Goal: Information Seeking & Learning: Learn about a topic

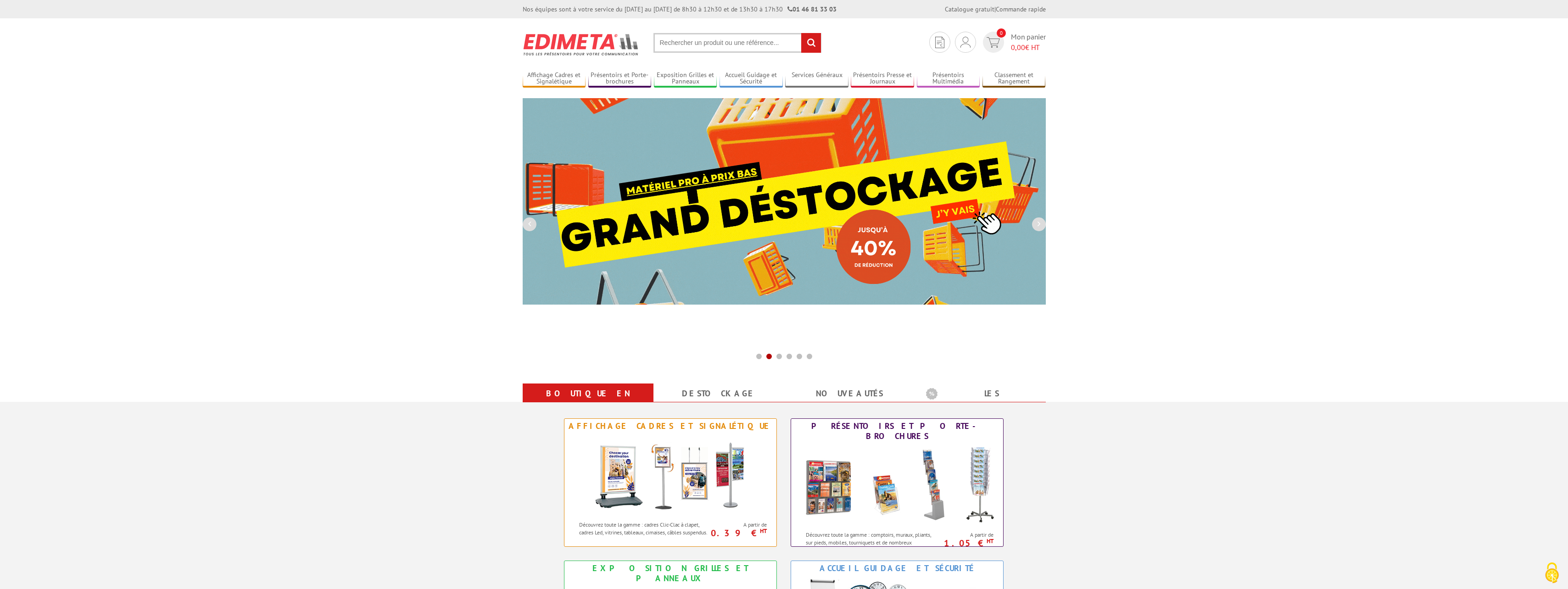
click at [720, 45] on input "text" at bounding box center [737, 43] width 168 height 20
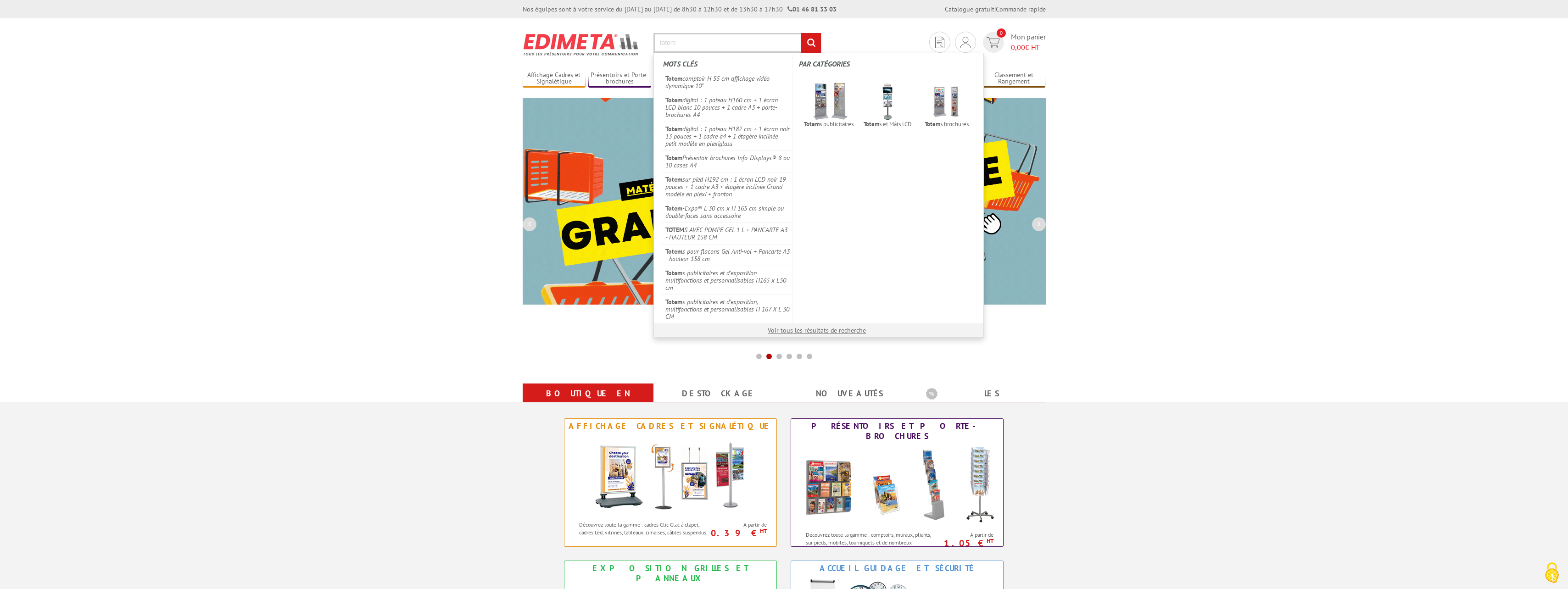
type input "totem"
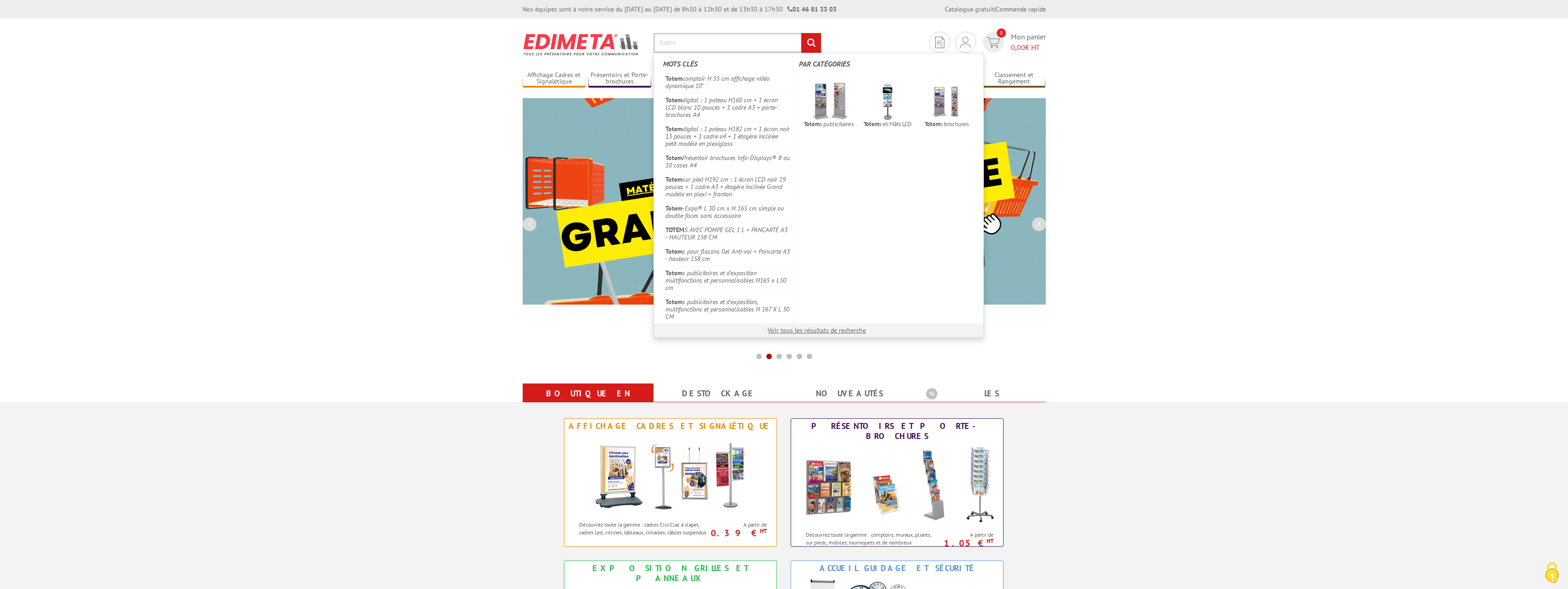
click at [801, 33] on input "rechercher" at bounding box center [811, 43] width 20 height 20
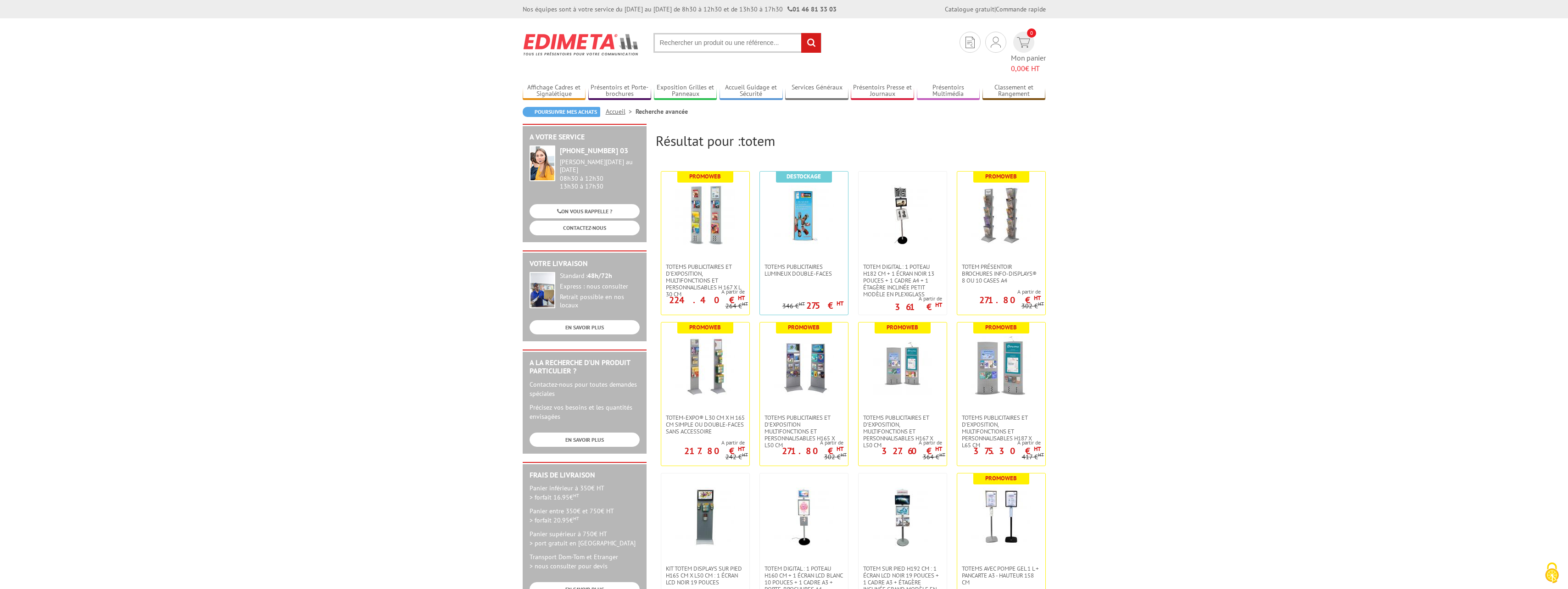
click at [1154, 200] on body "Nos équipes sont à votre service du [DATE] au [DATE] de 8h30 à 12h30 et de 13h3…" at bounding box center [784, 582] width 1568 height 1165
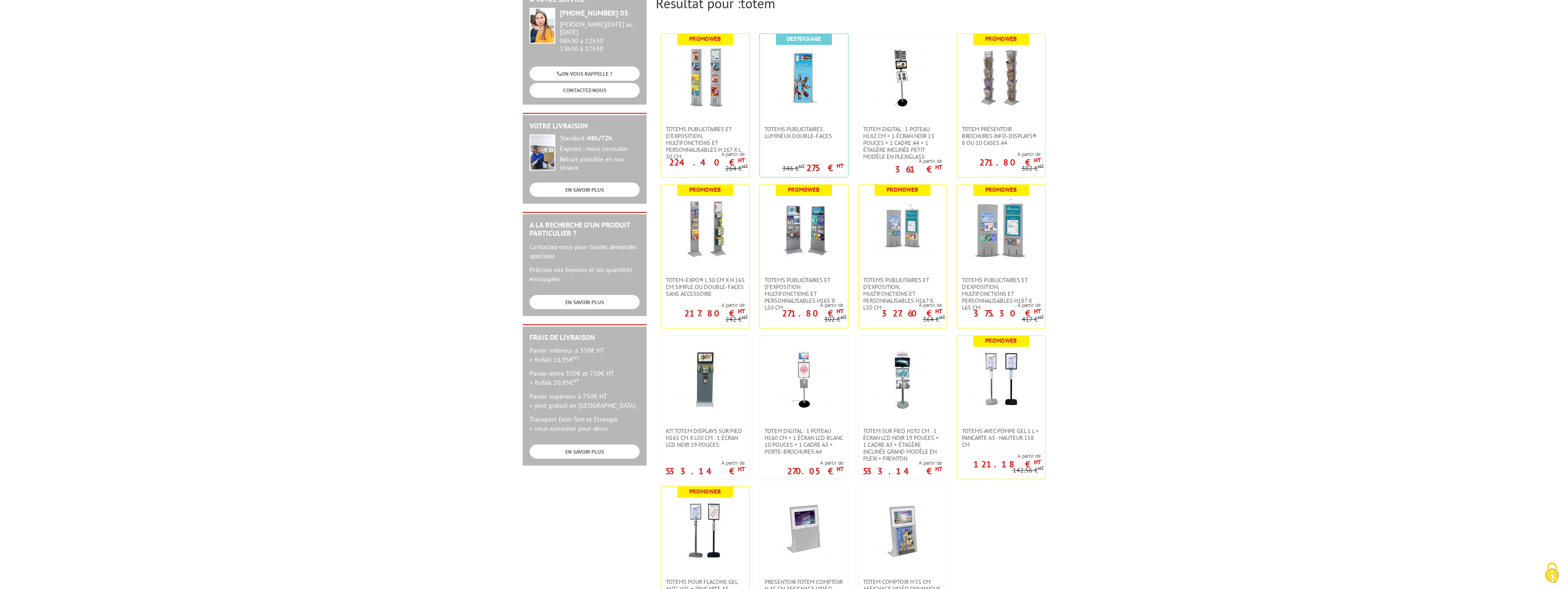
scroll to position [183, 0]
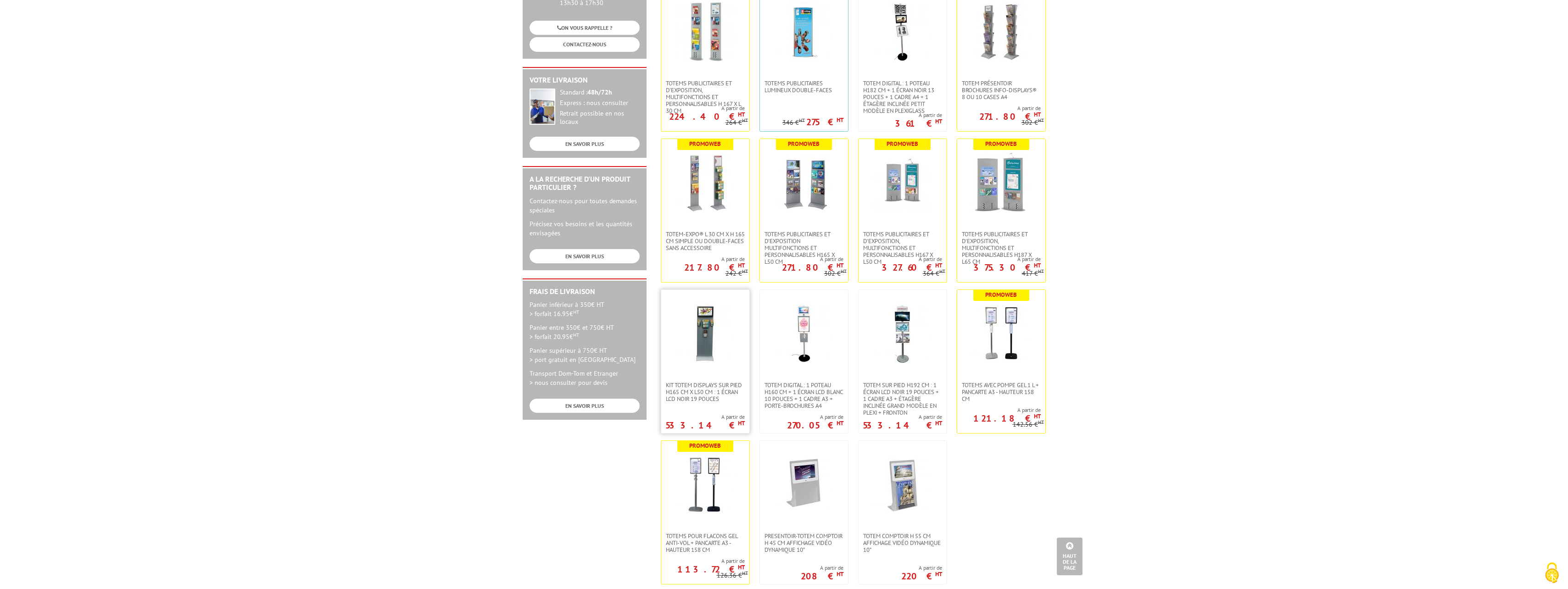
click at [702, 346] on img at bounding box center [705, 334] width 60 height 60
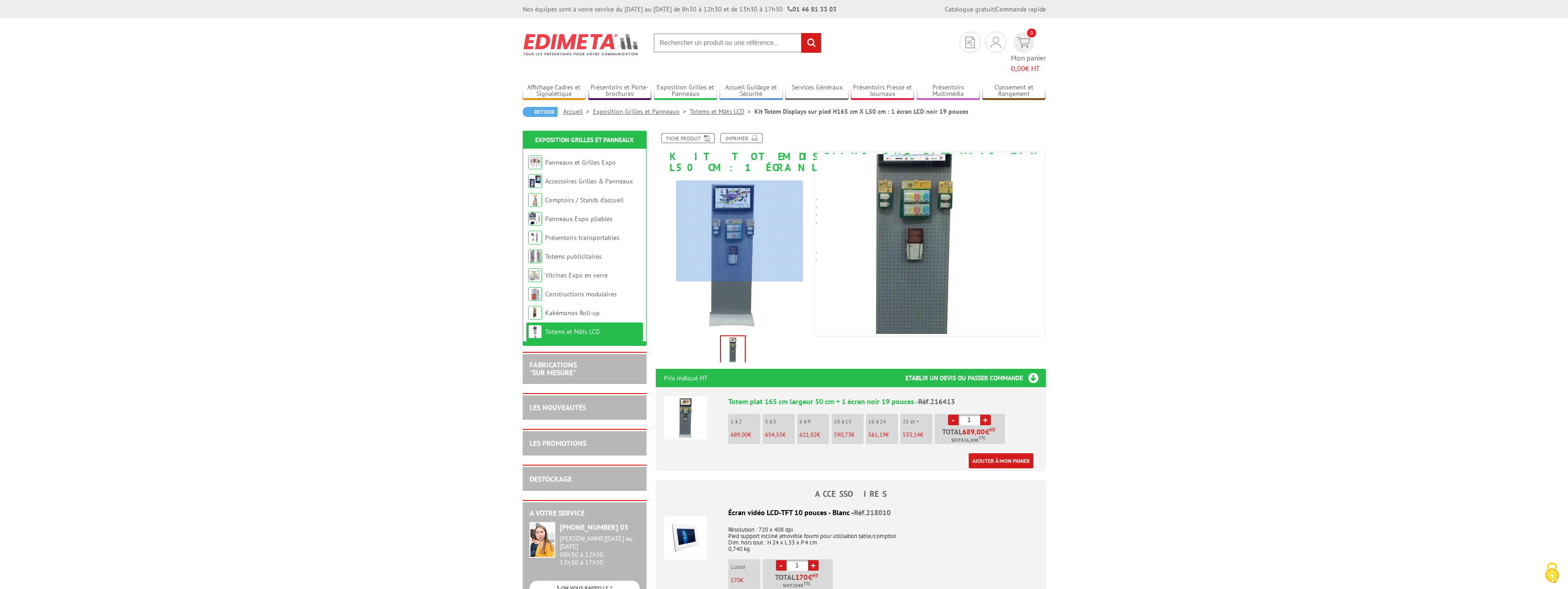
click at [740, 231] on div at bounding box center [739, 231] width 127 height 101
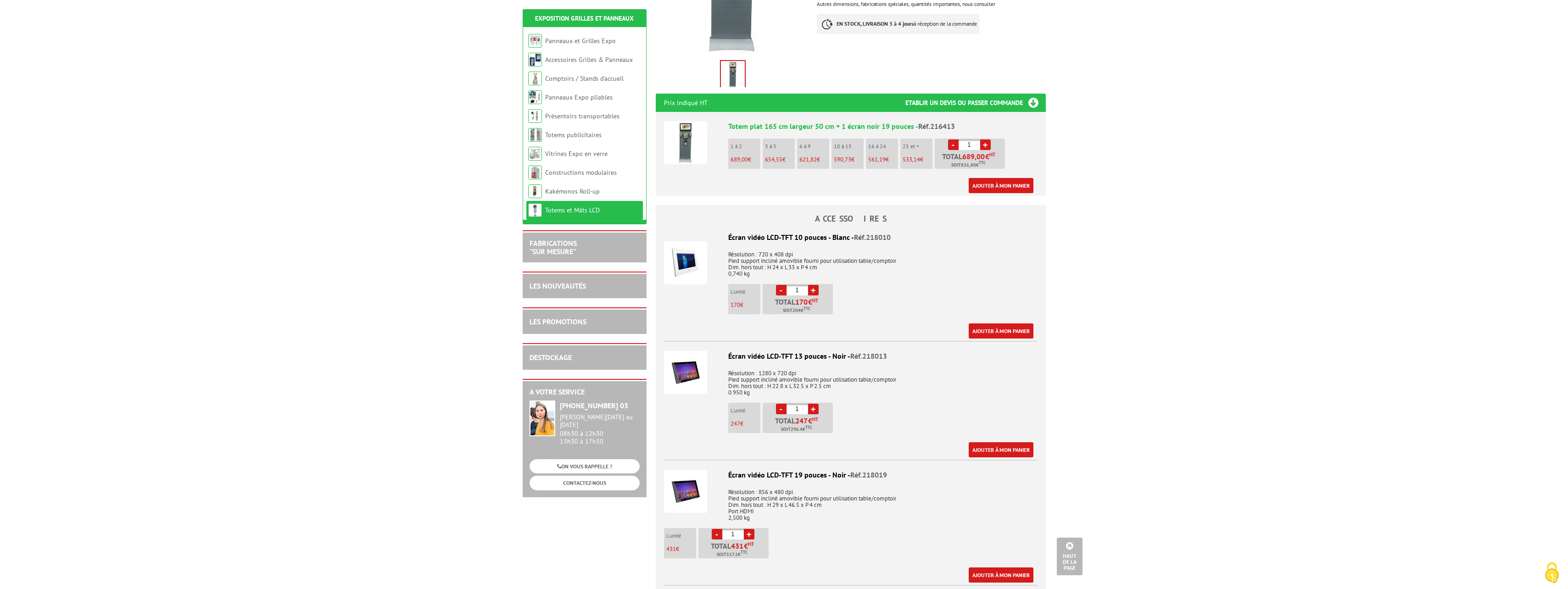
scroll to position [321, 0]
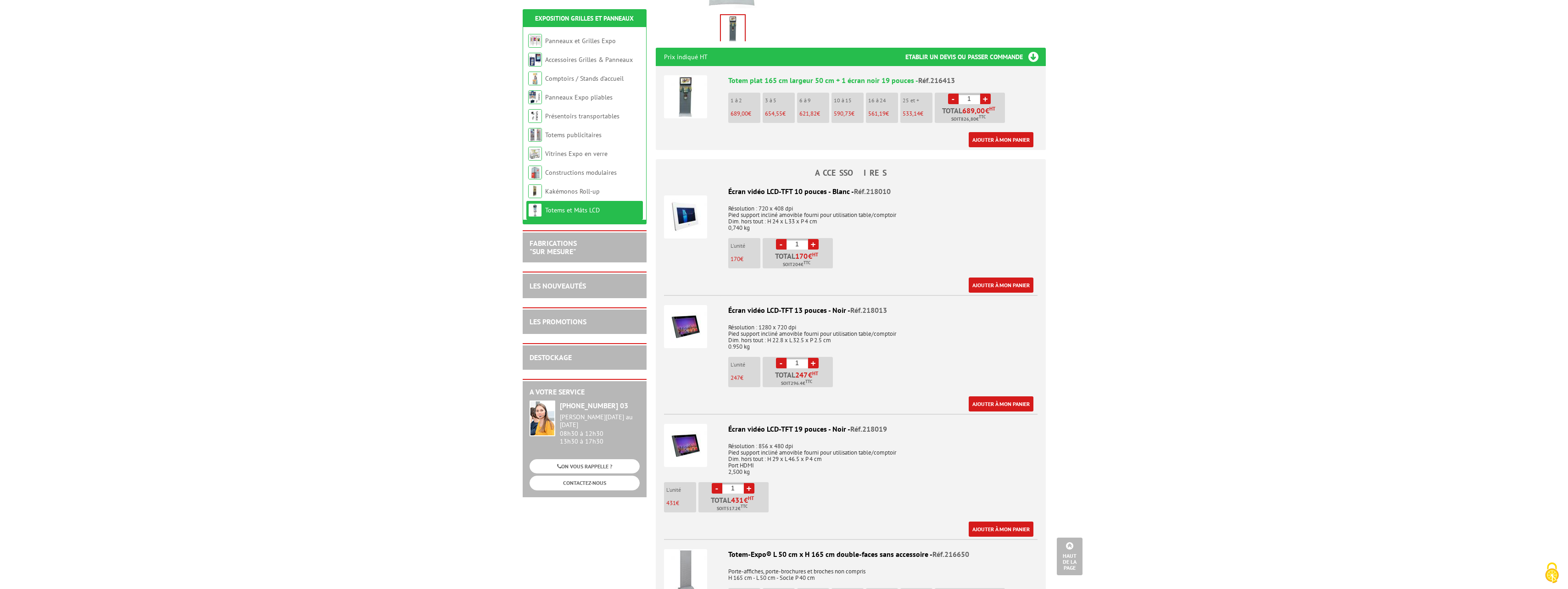
click at [686, 424] on img at bounding box center [685, 445] width 43 height 43
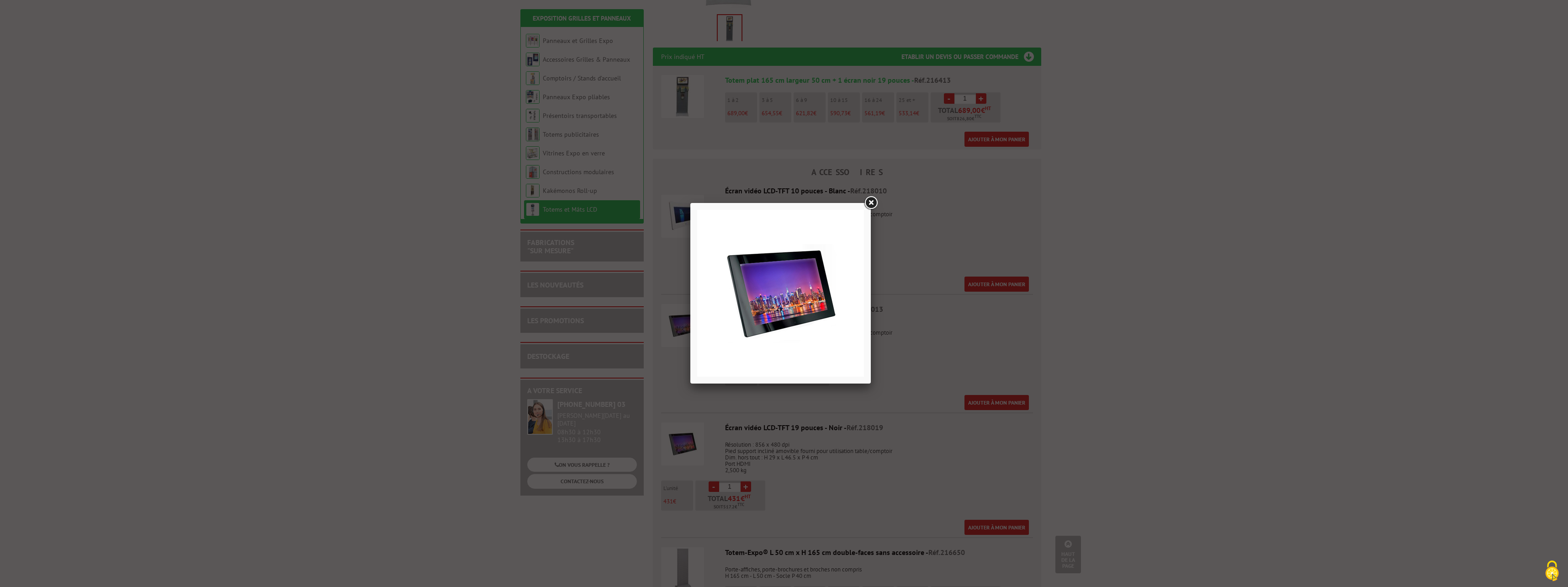
click at [871, 200] on link at bounding box center [870, 203] width 16 height 16
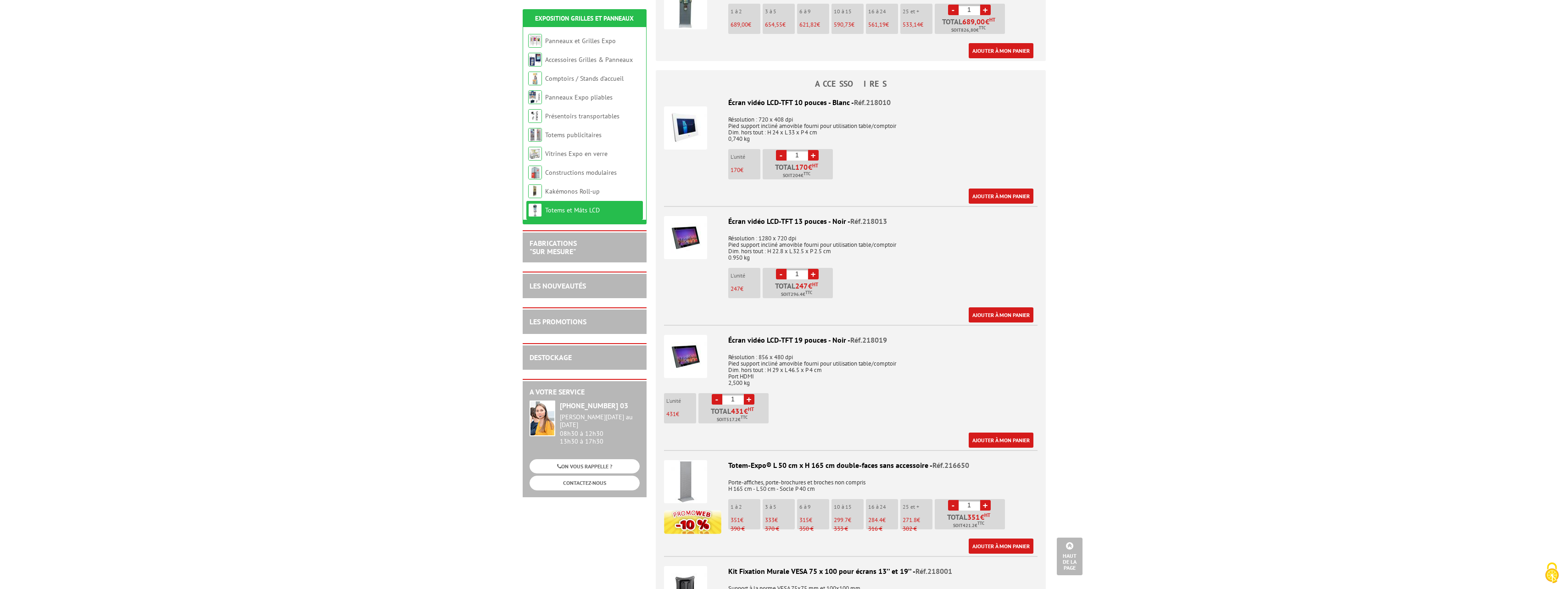
scroll to position [367, 0]
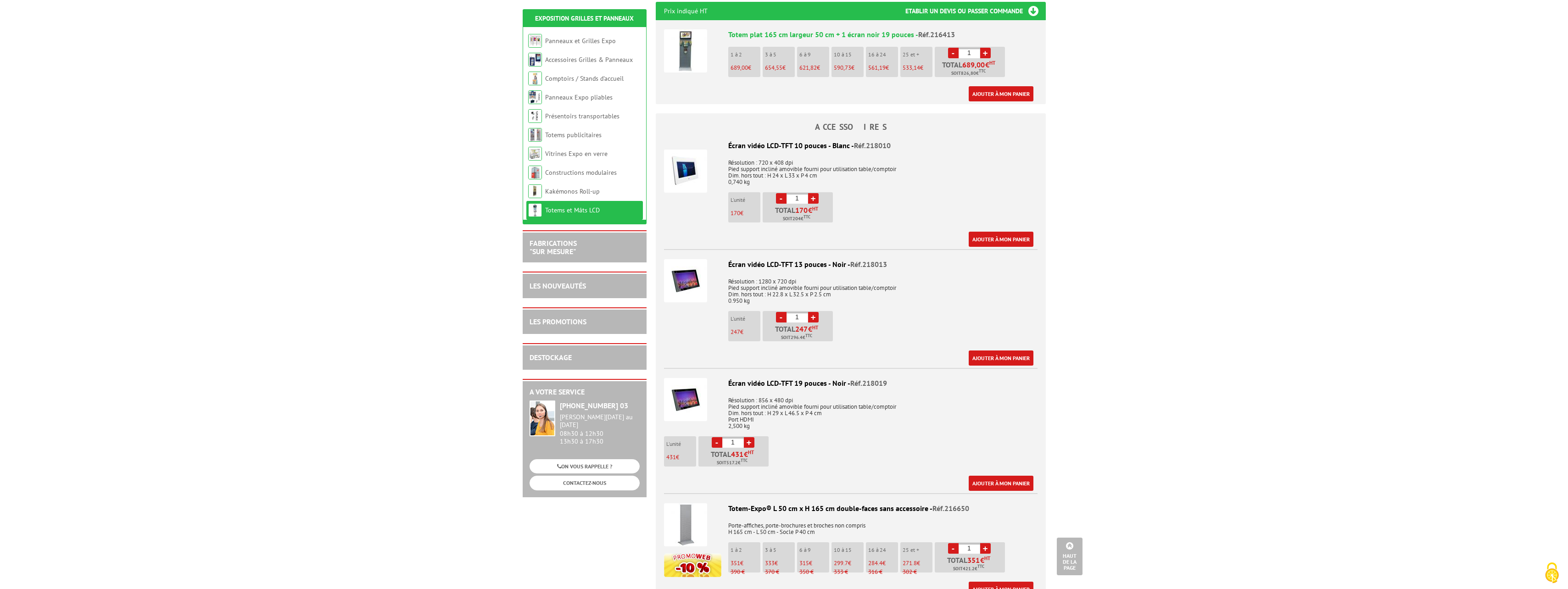
click at [793, 424] on div "Écran vidéo LCD-TFT 19 pouces - Noir - Réf.218019 Résolution : 856 x 480 dpi Pi…" at bounding box center [850, 434] width 374 height 113
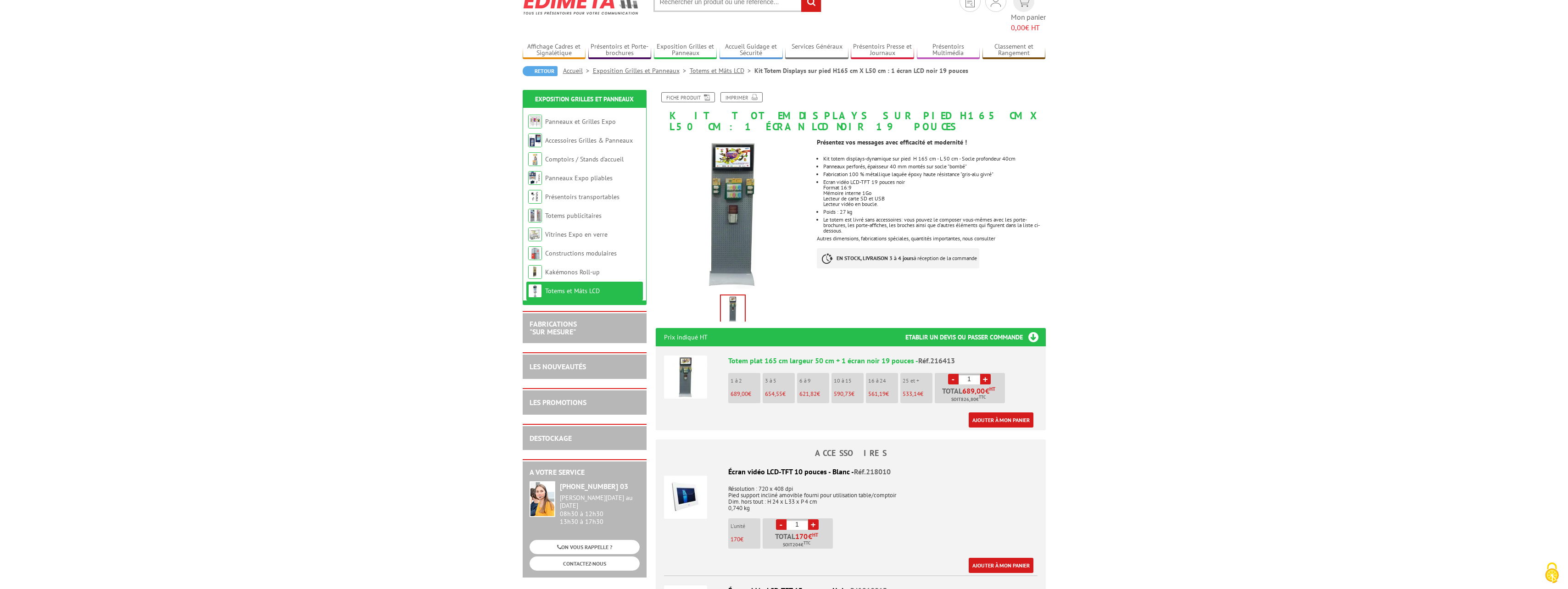
scroll to position [0, 0]
